Goal: Navigation & Orientation: Find specific page/section

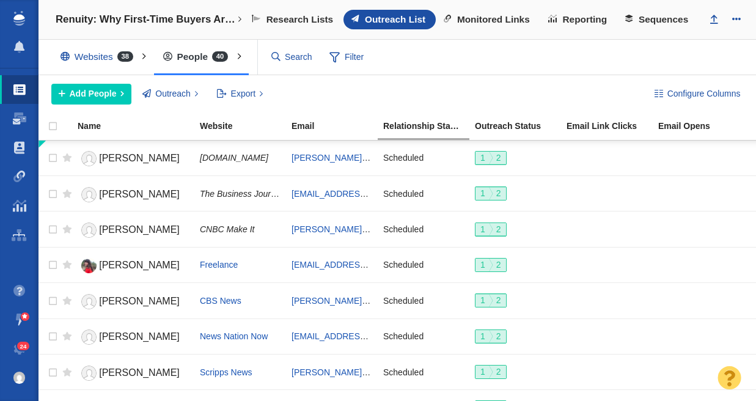
scroll to position [1164, 0]
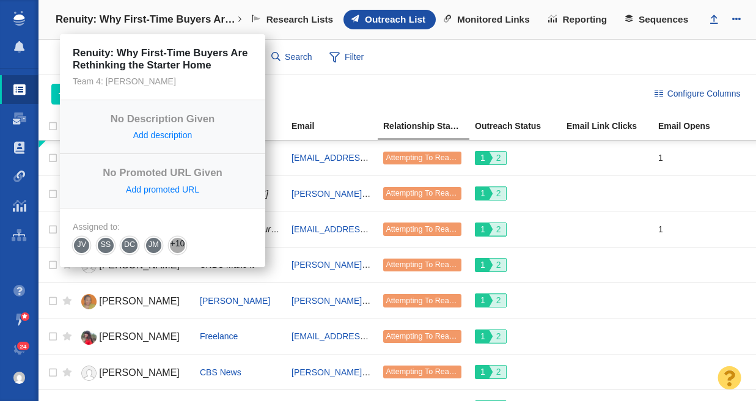
click at [86, 20] on h4 "Renuity: Why First-Time Buyers Are Rethinking the Starter Home" at bounding box center [146, 19] width 181 height 12
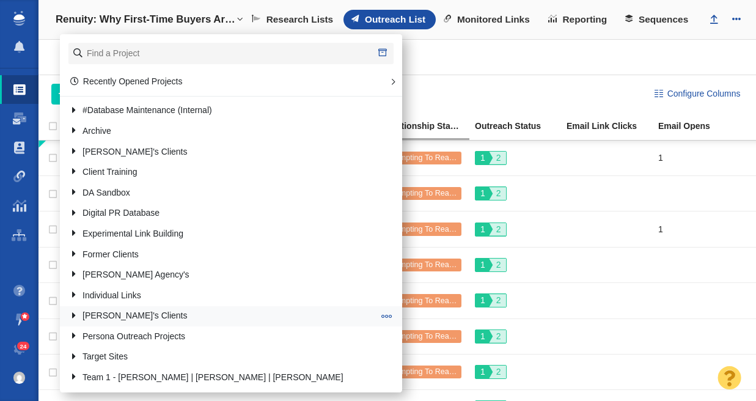
scroll to position [104, 0]
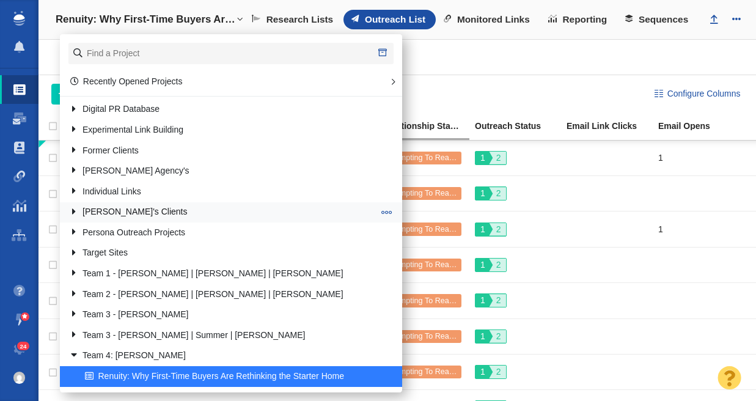
click at [130, 212] on link "[PERSON_NAME]'s Clients" at bounding box center [221, 212] width 311 height 19
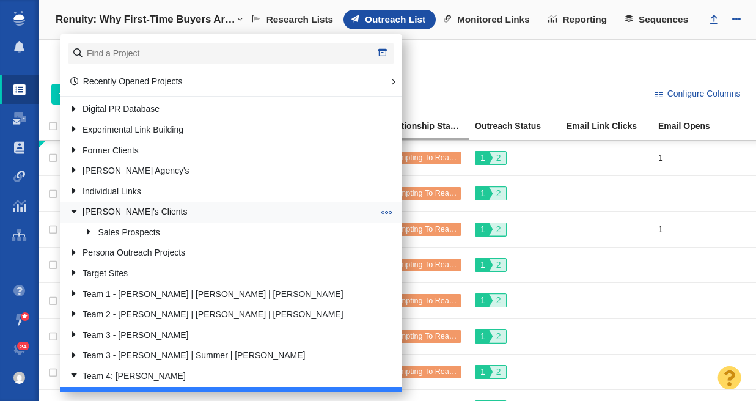
click at [128, 211] on link "[PERSON_NAME]'s Clients" at bounding box center [221, 212] width 311 height 19
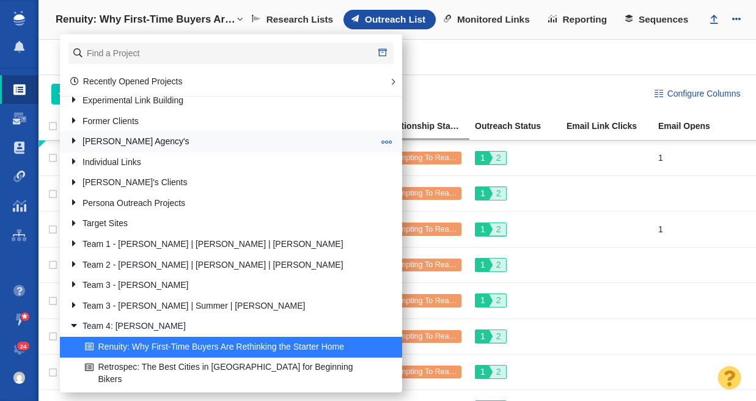
scroll to position [0, 0]
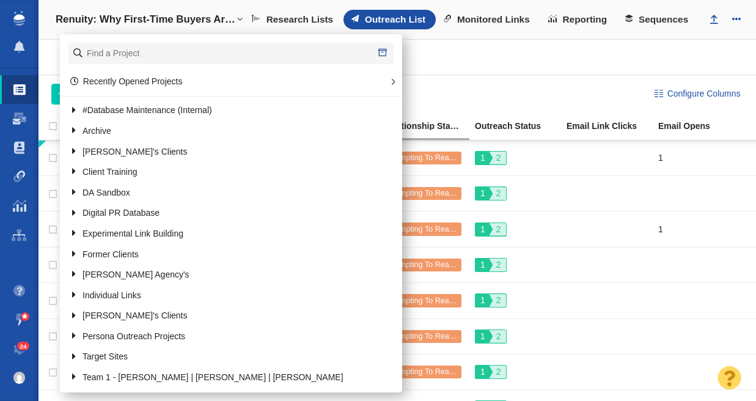
click at [459, 52] on div "Websites 38 All Websites Assigned To Me Recently Viewed Starred People 40 All P…" at bounding box center [396, 57] width 717 height 35
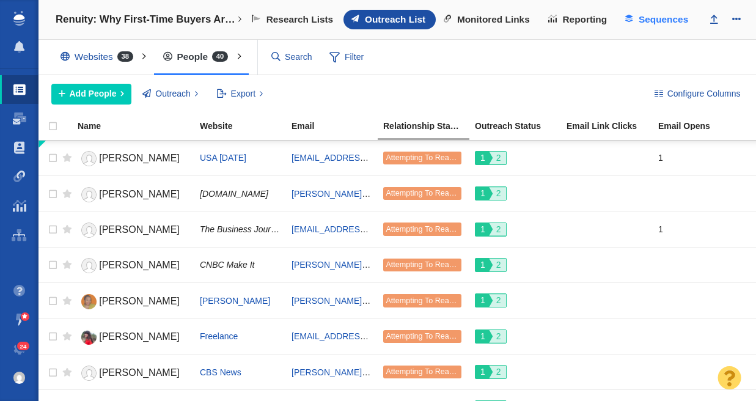
click at [654, 18] on span "Sequences" at bounding box center [662, 19] width 49 height 11
